Goal: Transaction & Acquisition: Purchase product/service

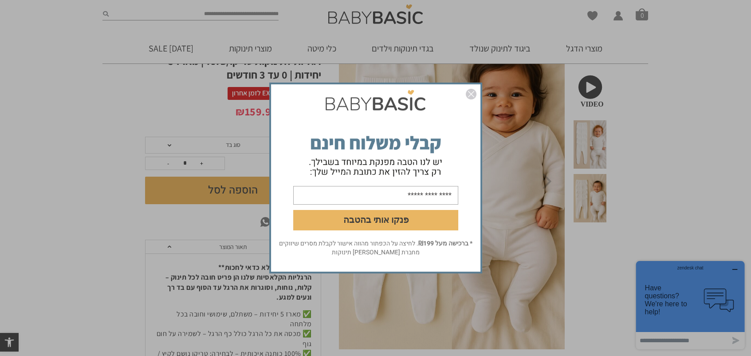
click at [470, 91] on img "סגור" at bounding box center [471, 94] width 11 height 11
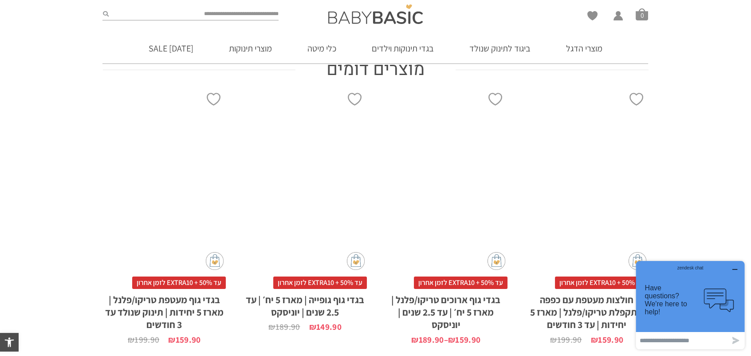
scroll to position [666, 0]
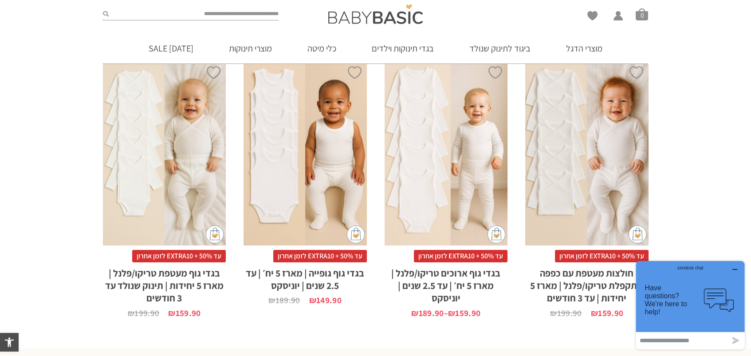
click at [713, 204] on section "מוצרים דומים הוספה ל-Wishlist x בחירת סוג בד טריקו (עונת מעבר/קיץ) פלנל (חורף) …" at bounding box center [375, 175] width 751 height 294
click at [584, 262] on h2 "חולצות מעטפת עם כפפה מתקפלת טריקו/פלנל | מארז 5 יחידות | עד 3 חודשים" at bounding box center [587, 283] width 123 height 42
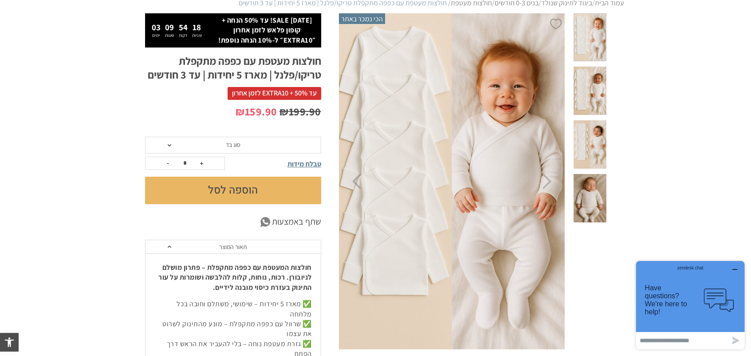
click at [171, 111] on p "₪ 199.90 המחיר המקורי היה: ₪199.90. ₪ 159.90 המחיר הנוכחי הוא: ₪159.90." at bounding box center [233, 111] width 176 height 15
drag, startPoint x: 256, startPoint y: 130, endPoint x: 253, endPoint y: 143, distance: 13.4
click at [255, 134] on div "₪ 199.90 המחיר המקורי היה: ₪199.90. ₪ 159.90 המחיר הנוכחי הוא: ₪159.90." at bounding box center [233, 120] width 176 height 33
click at [251, 146] on span "סוג בד" at bounding box center [233, 145] width 176 height 17
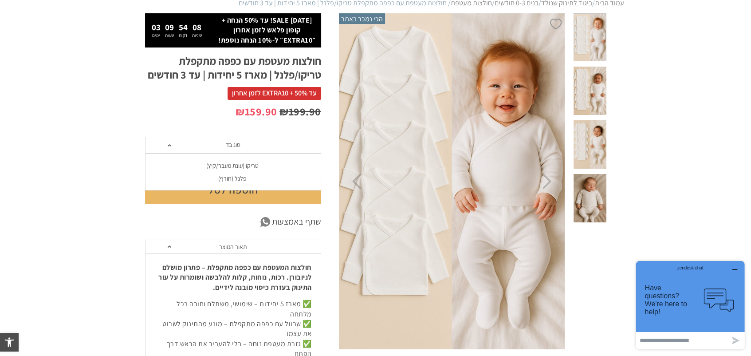
click at [233, 178] on div "פלנל (חורף)" at bounding box center [233, 179] width 176 height 8
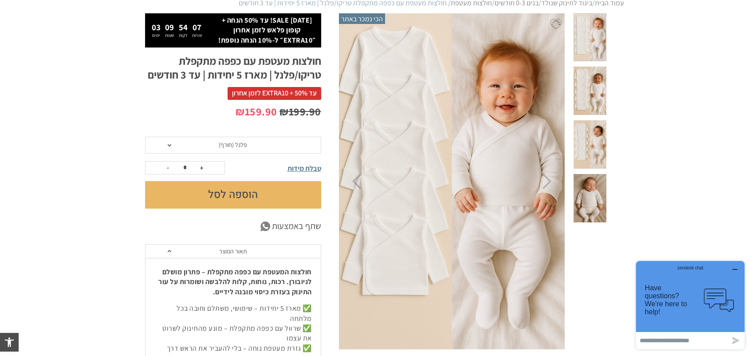
click at [304, 170] on span "טבלת מידות" at bounding box center [305, 168] width 34 height 9
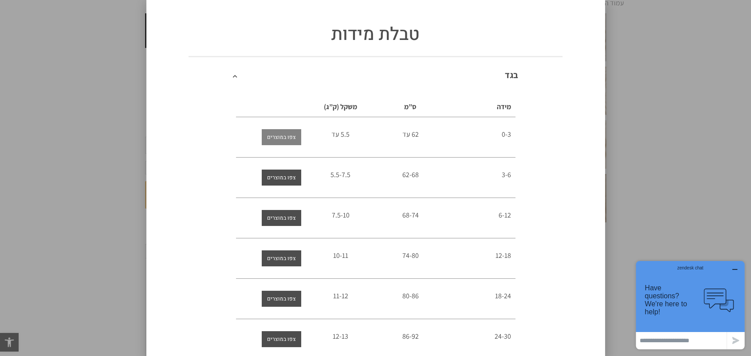
click at [296, 136] on span "צפו במוצרים" at bounding box center [281, 137] width 29 height 16
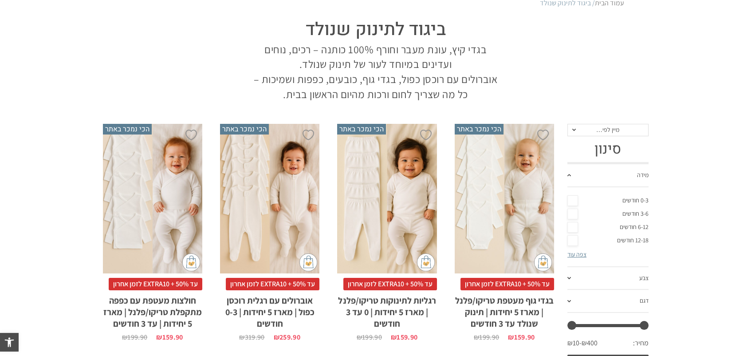
scroll to position [133, 0]
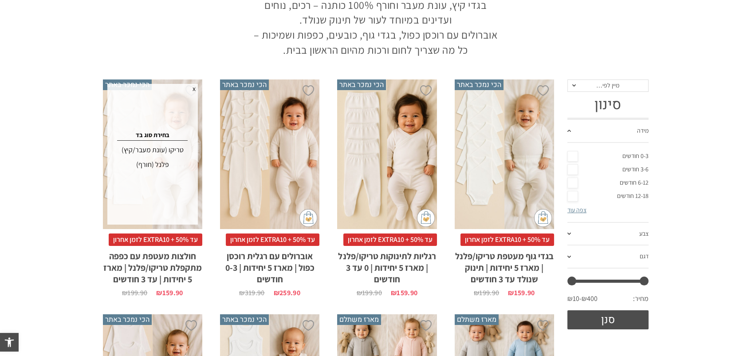
click at [159, 163] on div "פלנל (חורף)" at bounding box center [153, 165] width 88 height 14
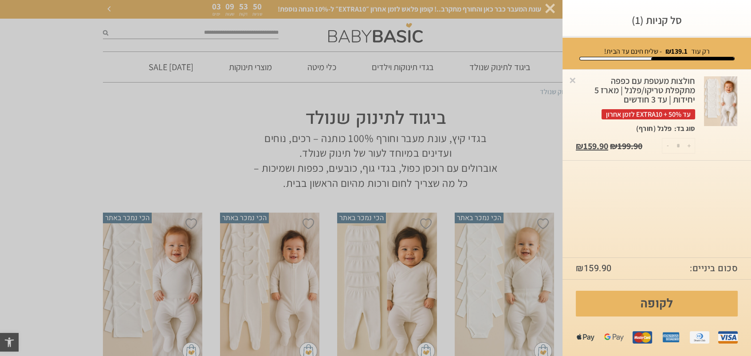
scroll to position [0, 0]
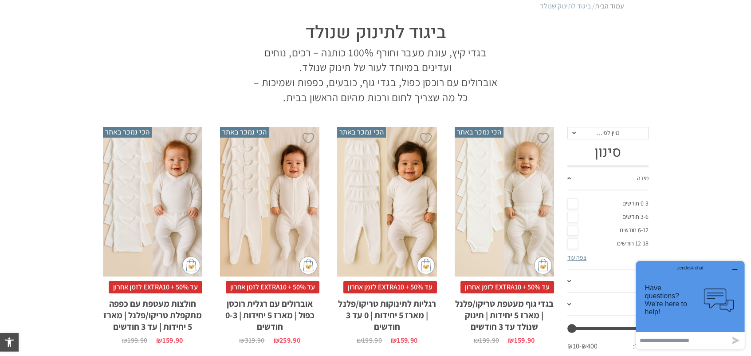
scroll to position [89, 0]
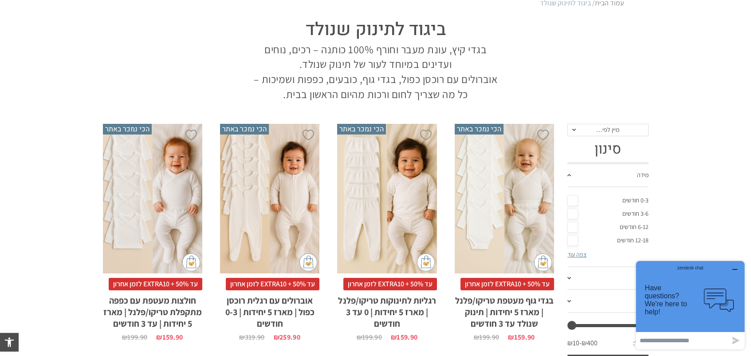
click at [176, 224] on div "x בחירת סוג בד טריקו (עונת מעבר/קיץ) פלנל (חורף)" at bounding box center [152, 199] width 99 height 150
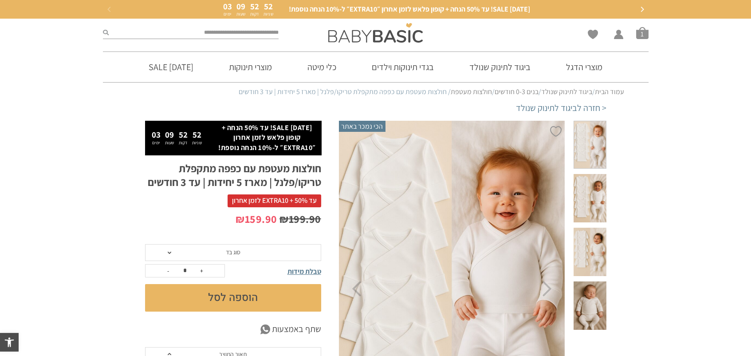
click at [596, 133] on span at bounding box center [590, 145] width 32 height 48
click at [591, 181] on span at bounding box center [590, 198] width 32 height 48
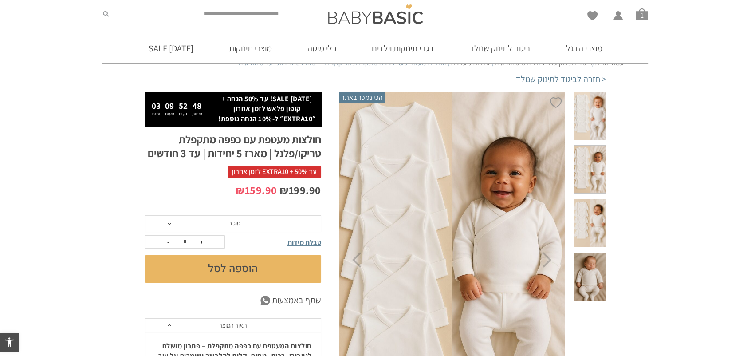
scroll to position [44, 0]
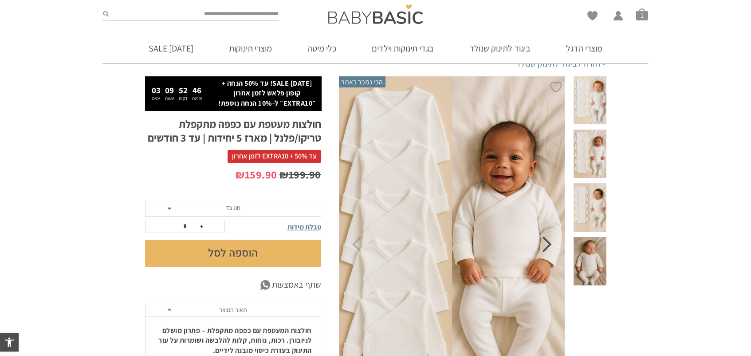
click at [548, 244] on icon "Next" at bounding box center [547, 245] width 9 height 16
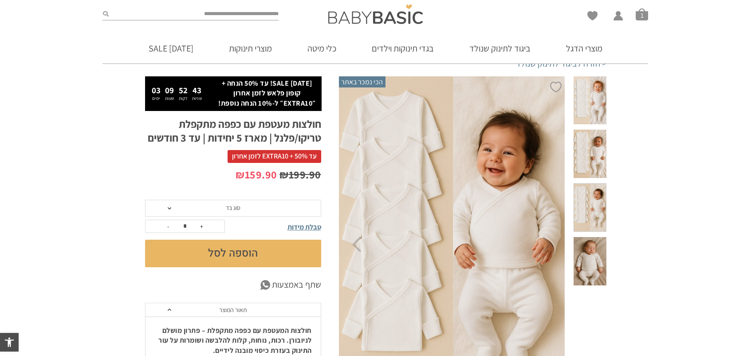
scroll to position [0, 0]
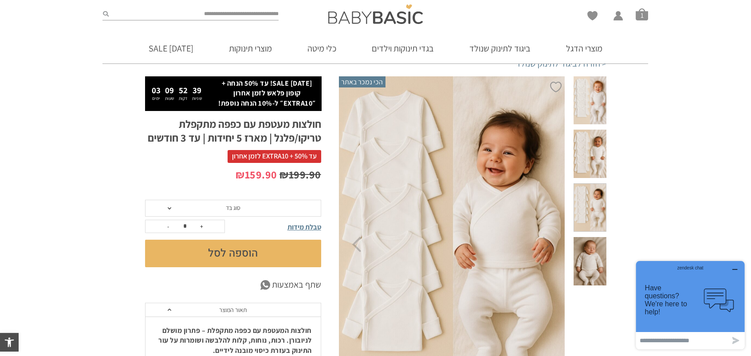
click at [244, 205] on span "סוג בד" at bounding box center [233, 208] width 176 height 17
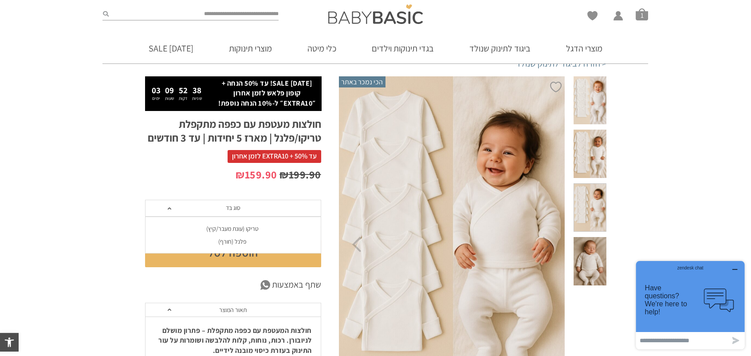
click at [230, 239] on div "פלנל (חורף)" at bounding box center [233, 242] width 176 height 8
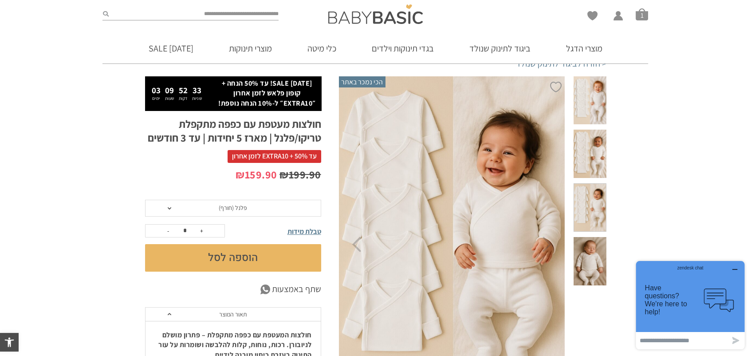
click at [307, 229] on span "טבלת מידות" at bounding box center [305, 231] width 34 height 9
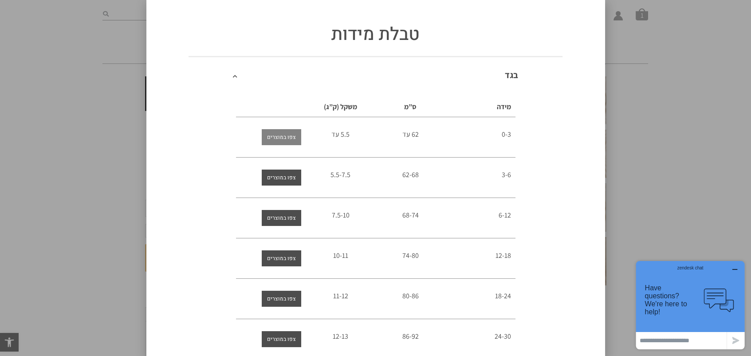
click at [291, 135] on span "צפו במוצרים" at bounding box center [281, 137] width 29 height 16
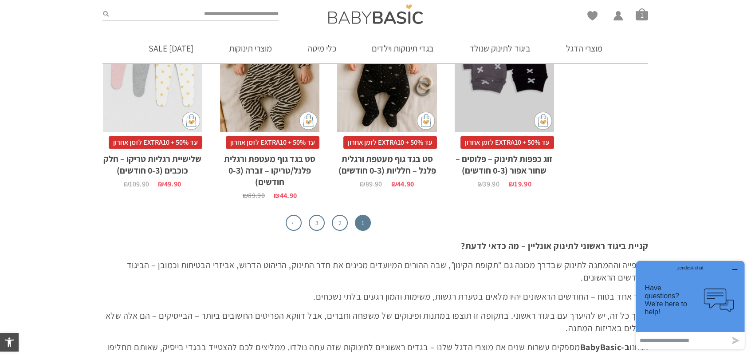
scroll to position [2903, 0]
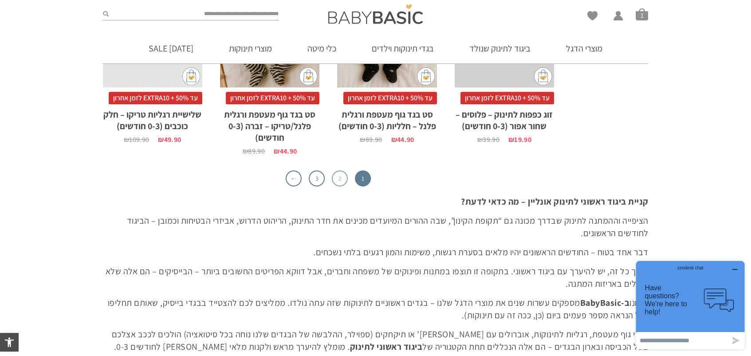
click at [340, 178] on link "2" at bounding box center [340, 178] width 16 height 16
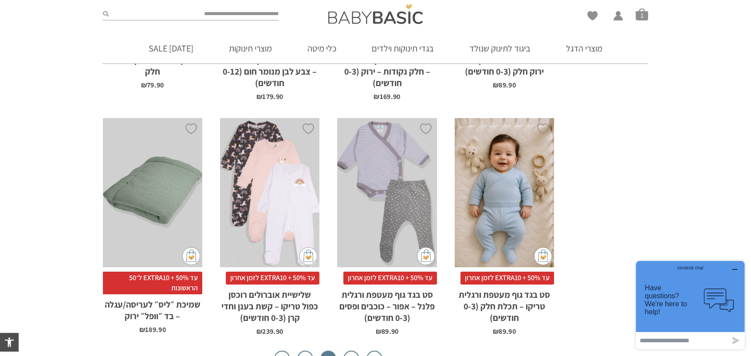
scroll to position [2726, 0]
